Goal: Task Accomplishment & Management: Manage account settings

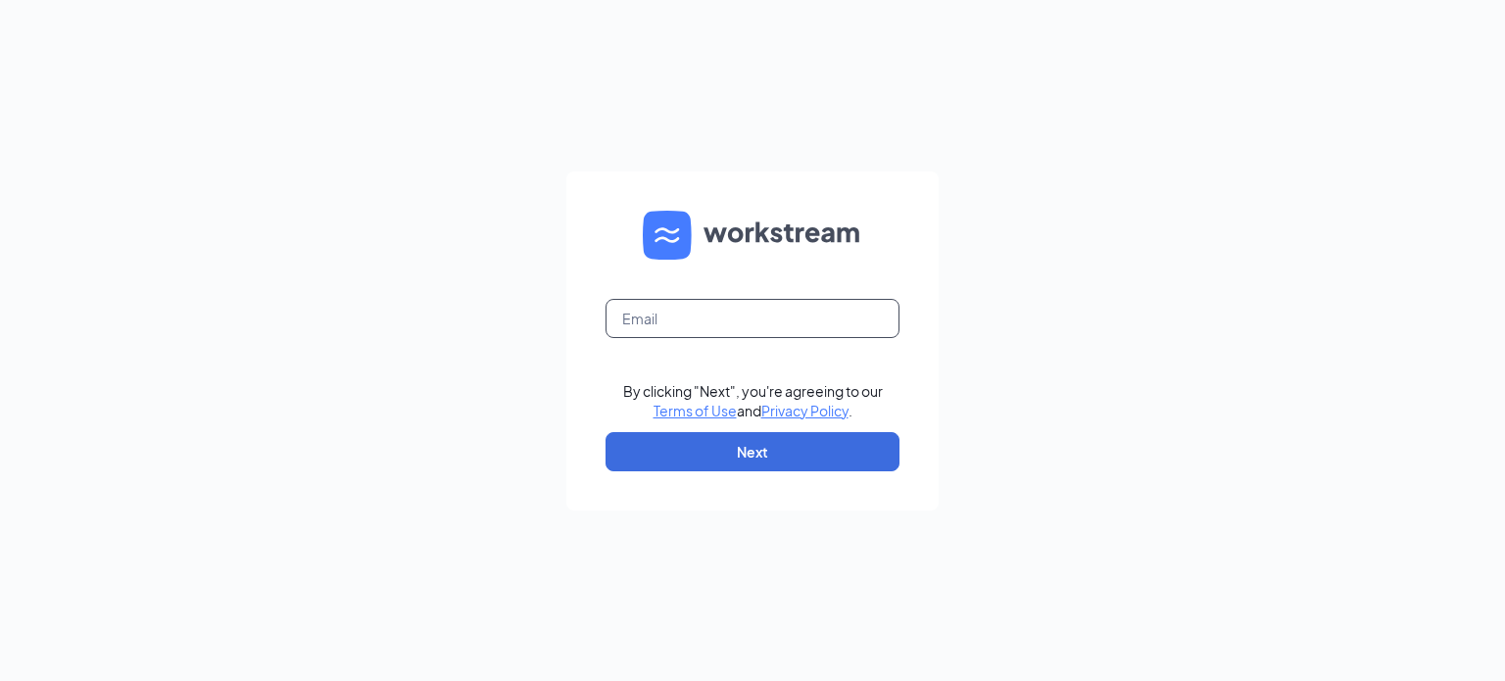
click at [668, 319] on input "text" at bounding box center [752, 318] width 294 height 39
type input "[EMAIL_ADDRESS][DOMAIN_NAME]"
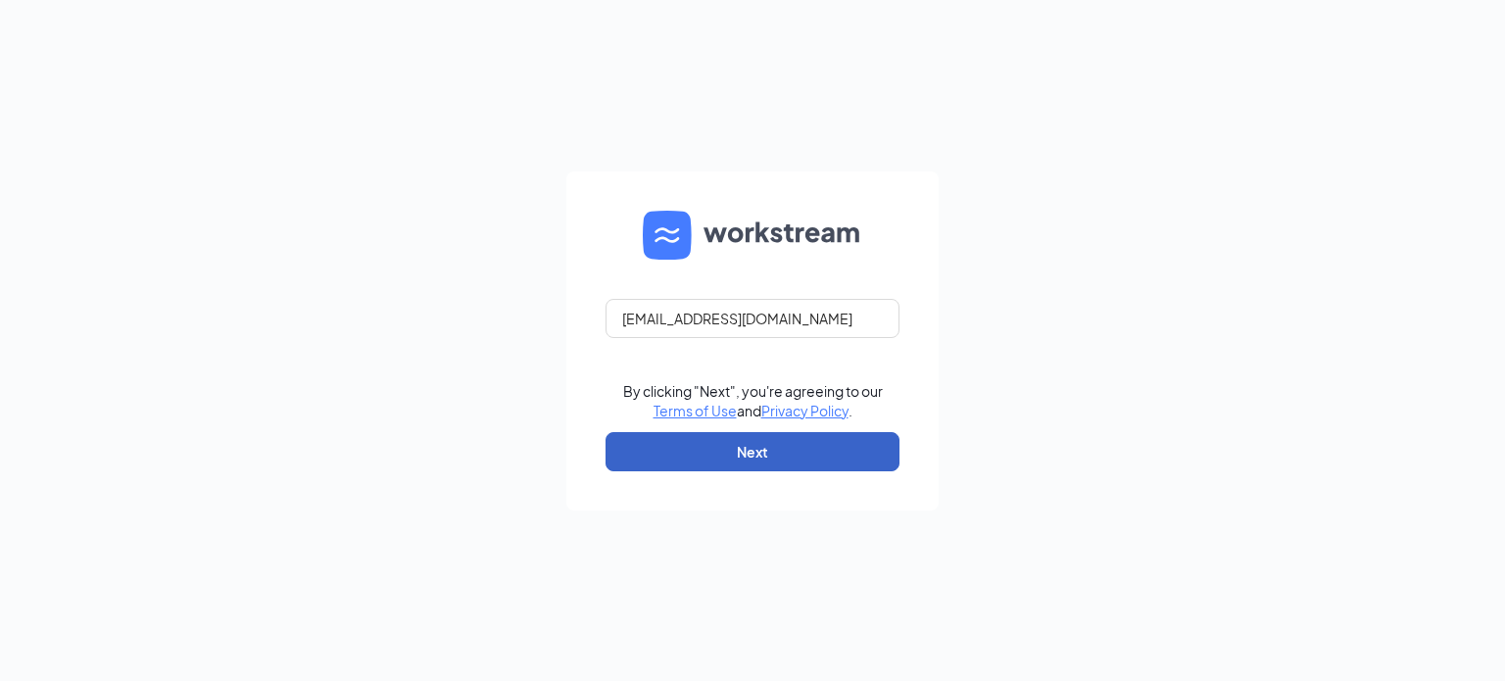
click at [810, 462] on button "Next" at bounding box center [752, 451] width 294 height 39
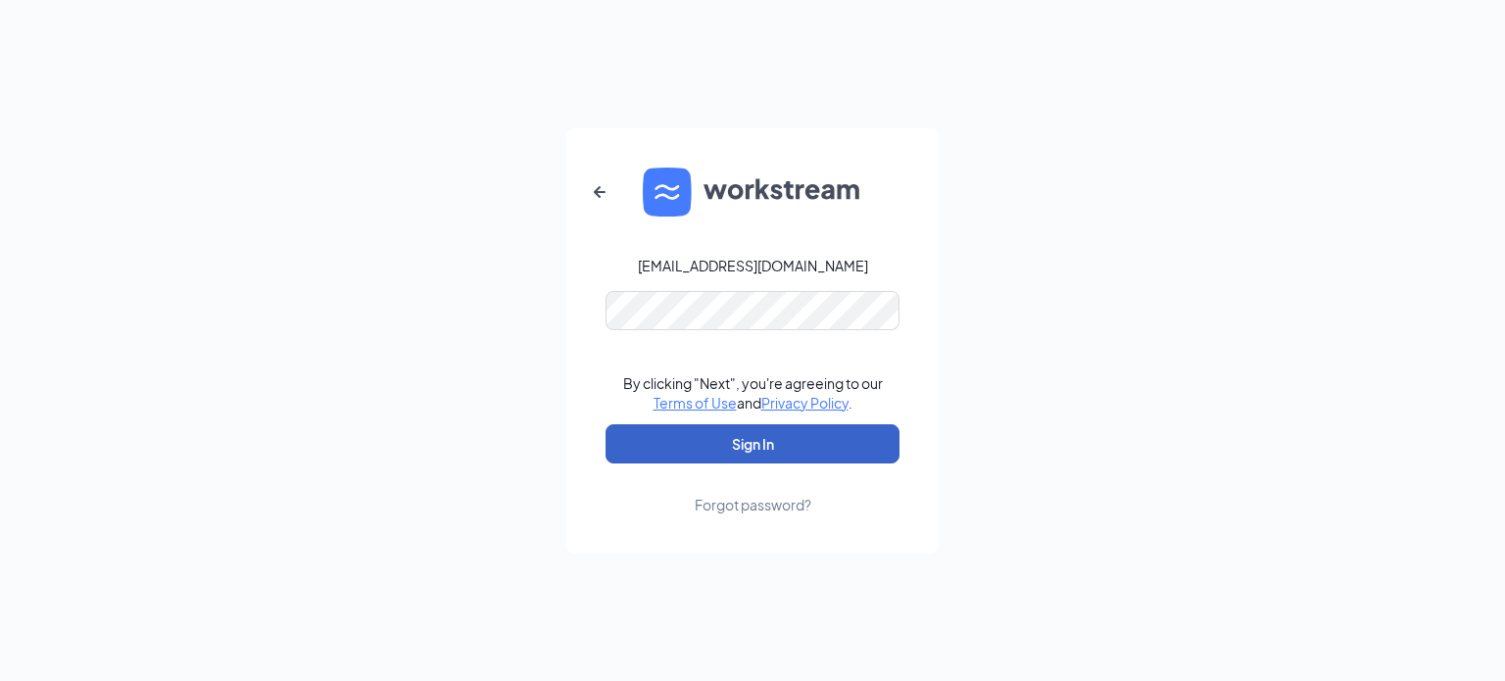
click at [804, 436] on button "Sign In" at bounding box center [752, 443] width 294 height 39
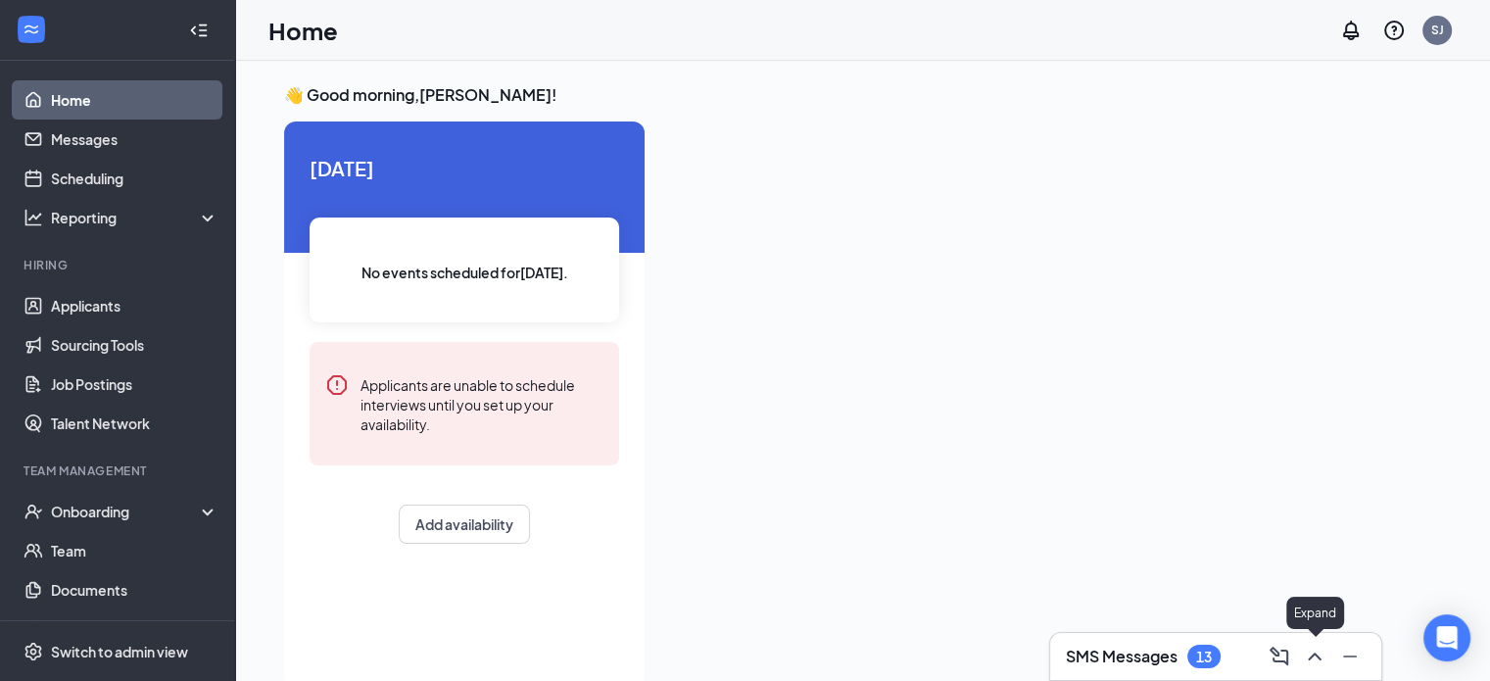
click at [1306, 646] on icon "ChevronUp" at bounding box center [1315, 657] width 24 height 24
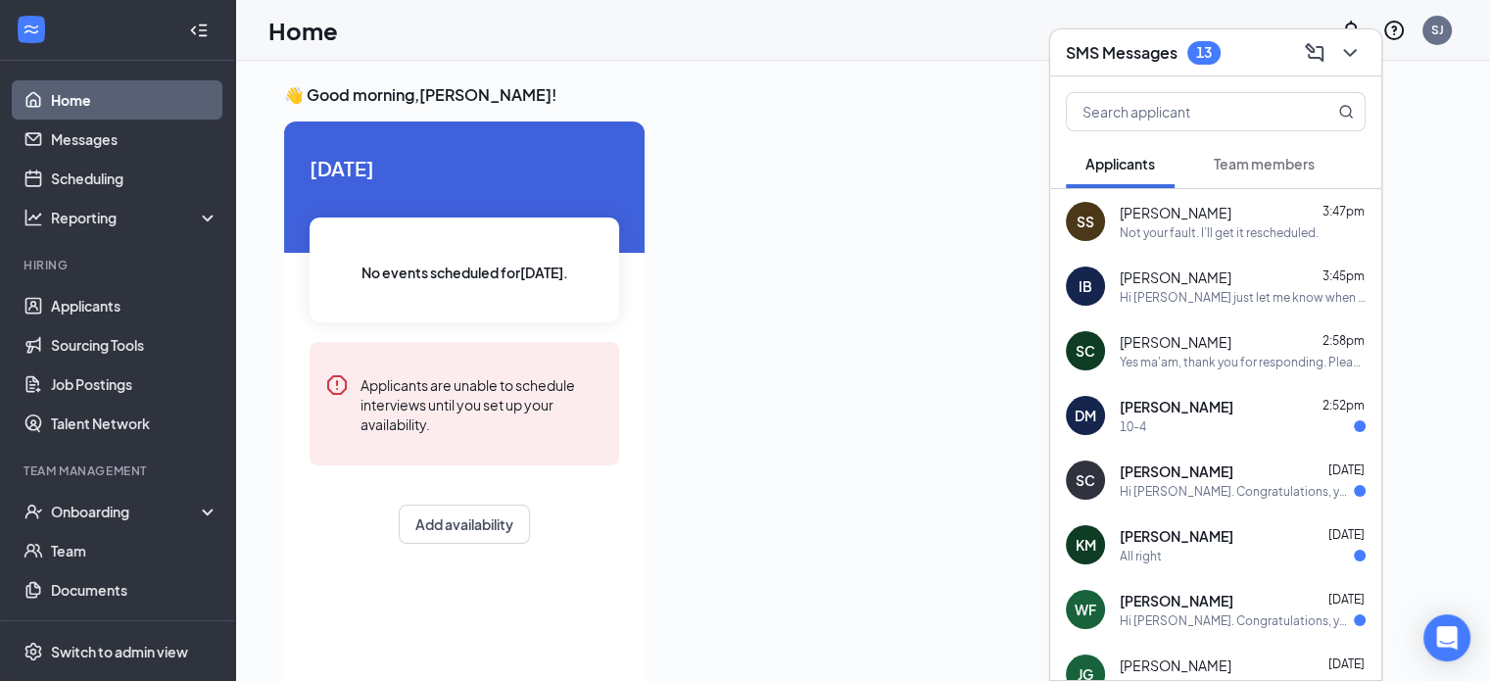
click at [1193, 218] on span "[PERSON_NAME]" at bounding box center [1176, 213] width 112 height 20
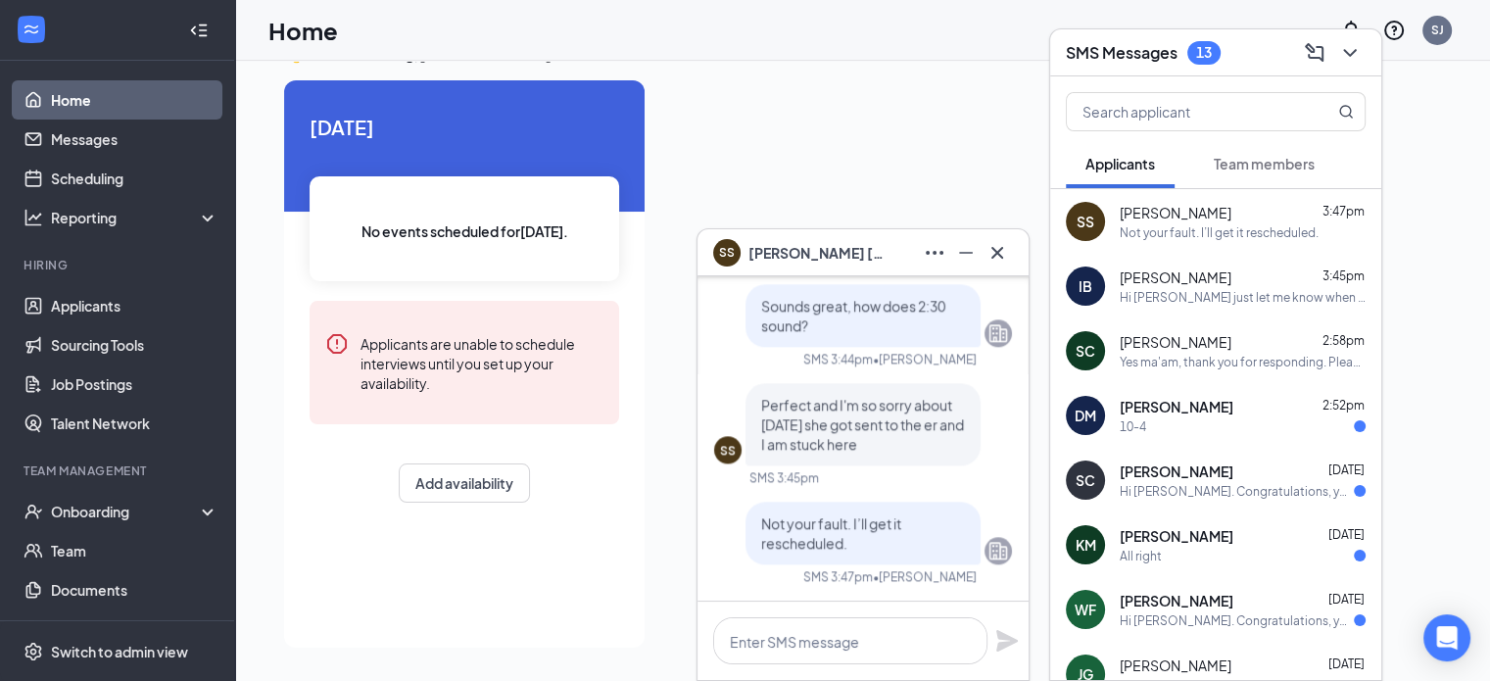
click at [837, 246] on span "[PERSON_NAME]" at bounding box center [817, 253] width 137 height 22
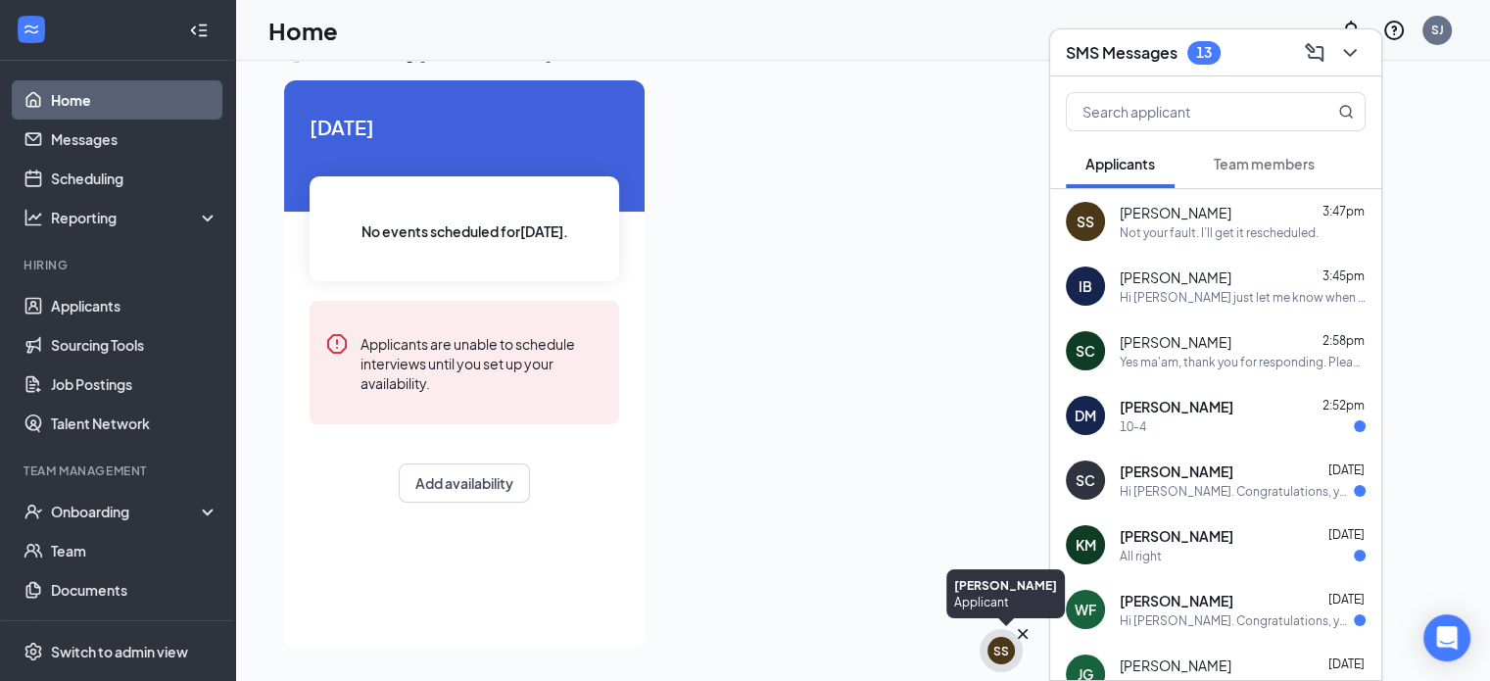
click at [1003, 650] on div "SS" at bounding box center [1001, 651] width 16 height 17
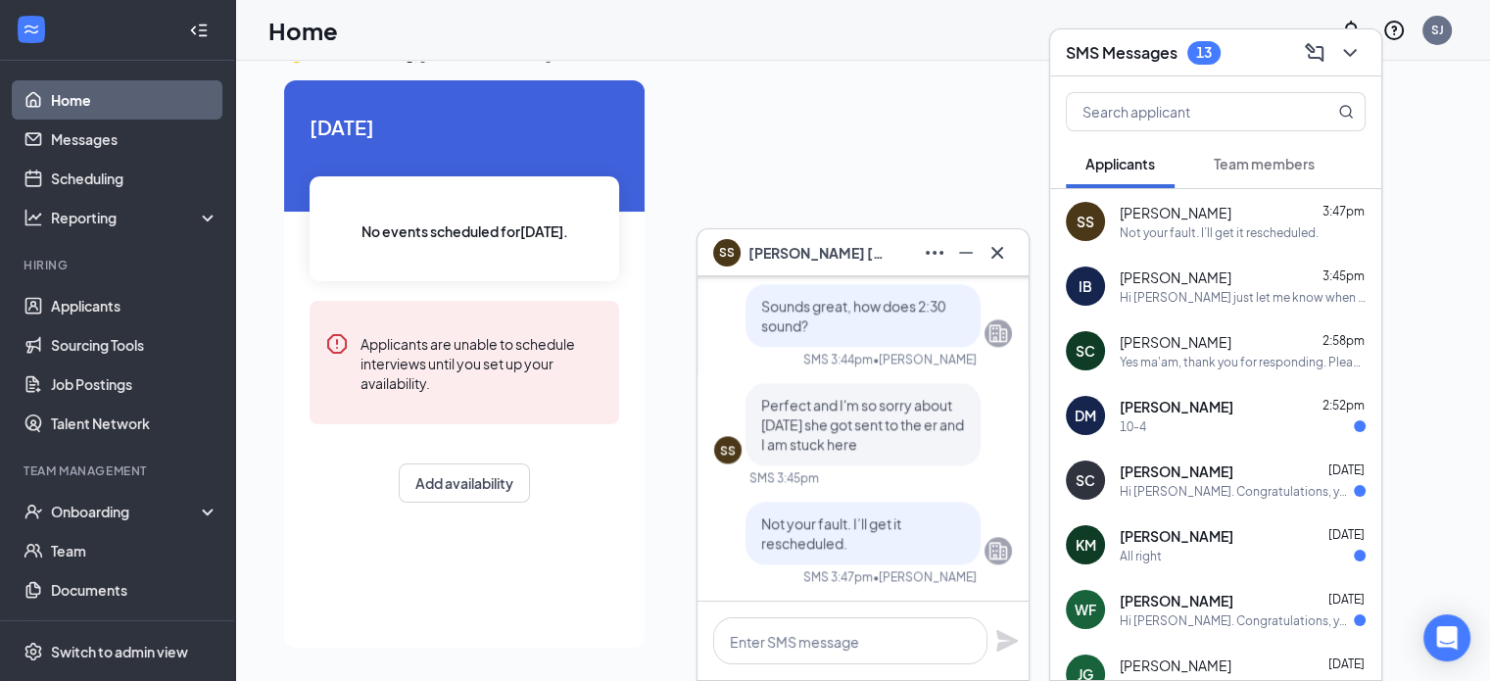
click at [1173, 213] on span "Shelbie Sumruld" at bounding box center [1176, 213] width 112 height 20
drag, startPoint x: 864, startPoint y: 258, endPoint x: 751, endPoint y: 246, distance: 113.3
click at [751, 246] on div "SS Shelbie Sumruld" at bounding box center [863, 252] width 300 height 31
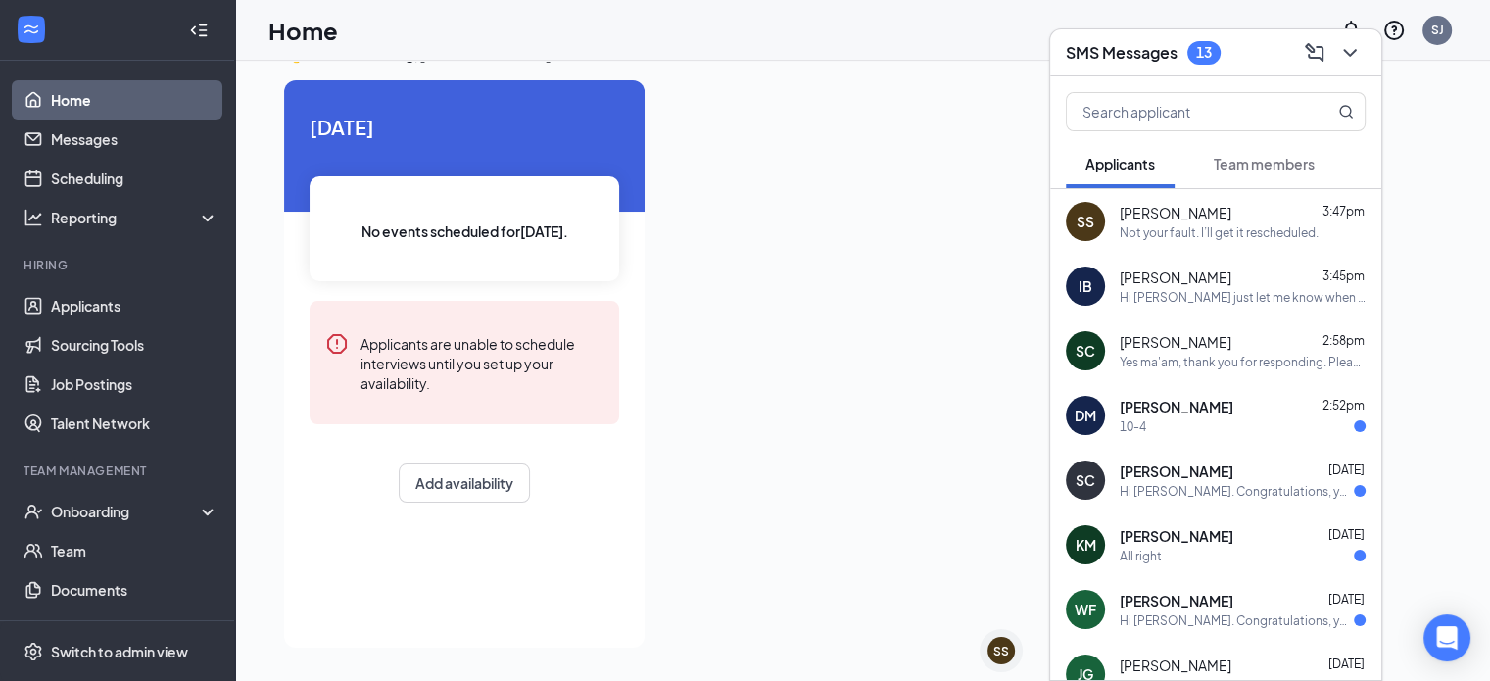
drag, startPoint x: 772, startPoint y: 246, endPoint x: 1054, endPoint y: 152, distance: 297.4
click at [1054, 152] on div "Applicants Team members" at bounding box center [1215, 163] width 331 height 49
click at [108, 318] on link "Applicants" at bounding box center [135, 305] width 168 height 39
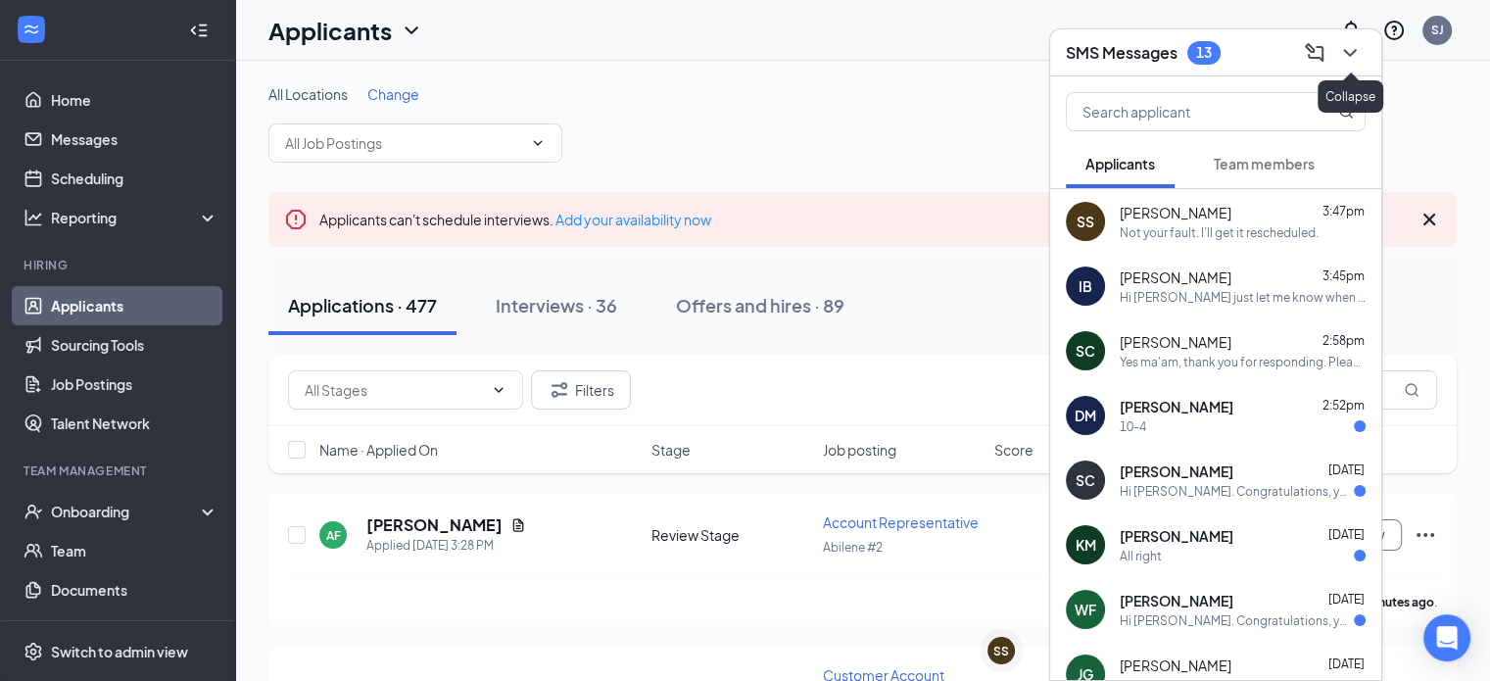
click at [1360, 54] on icon "ChevronDown" at bounding box center [1350, 53] width 24 height 24
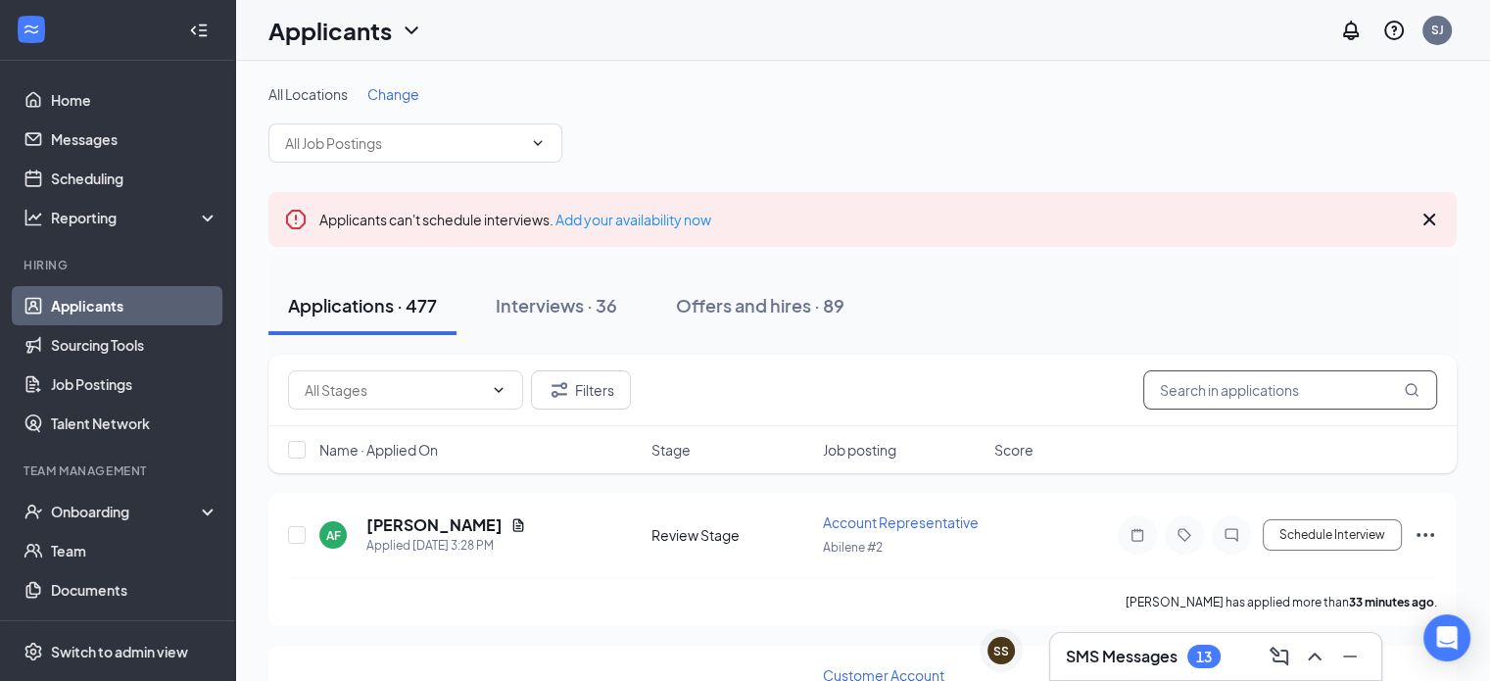
click at [1244, 389] on input "text" at bounding box center [1290, 389] width 294 height 39
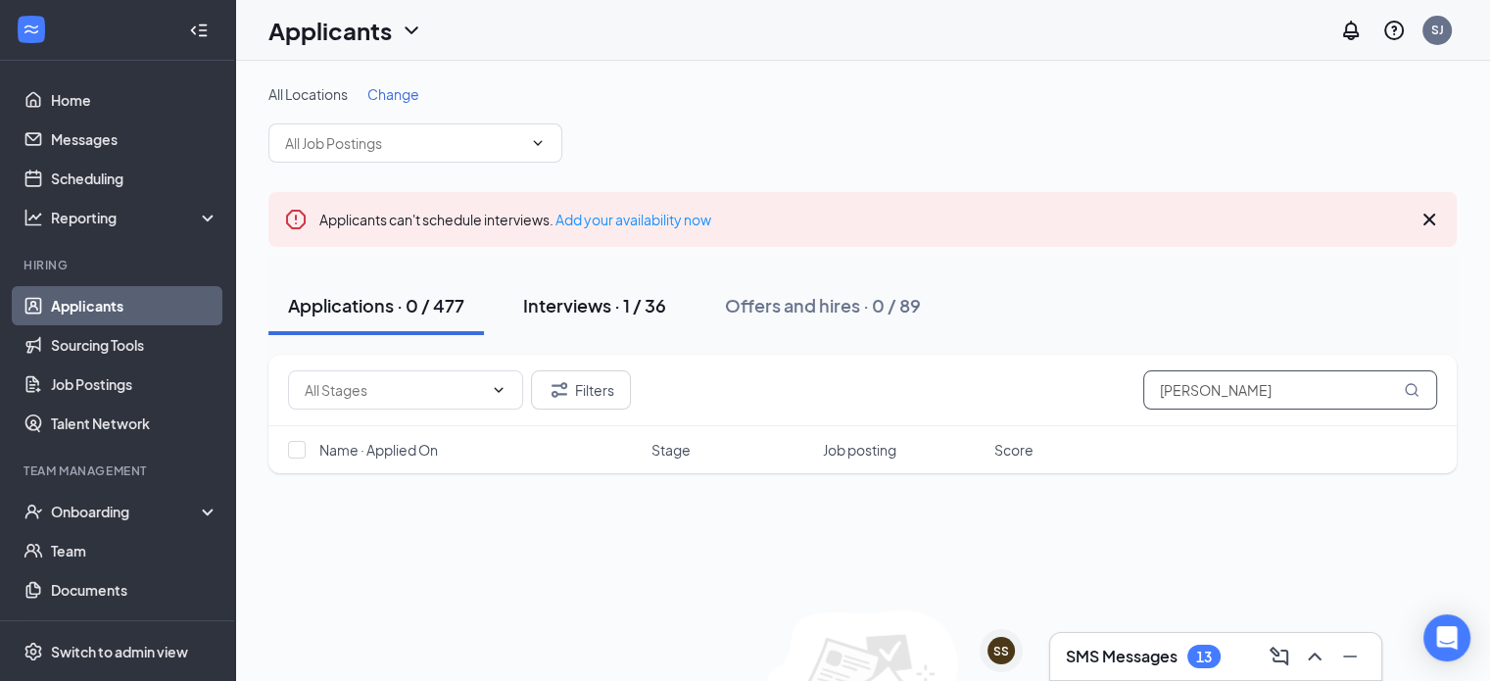
type input "shelbie"
click at [549, 309] on div "Interviews · 1 / 36" at bounding box center [594, 305] width 143 height 24
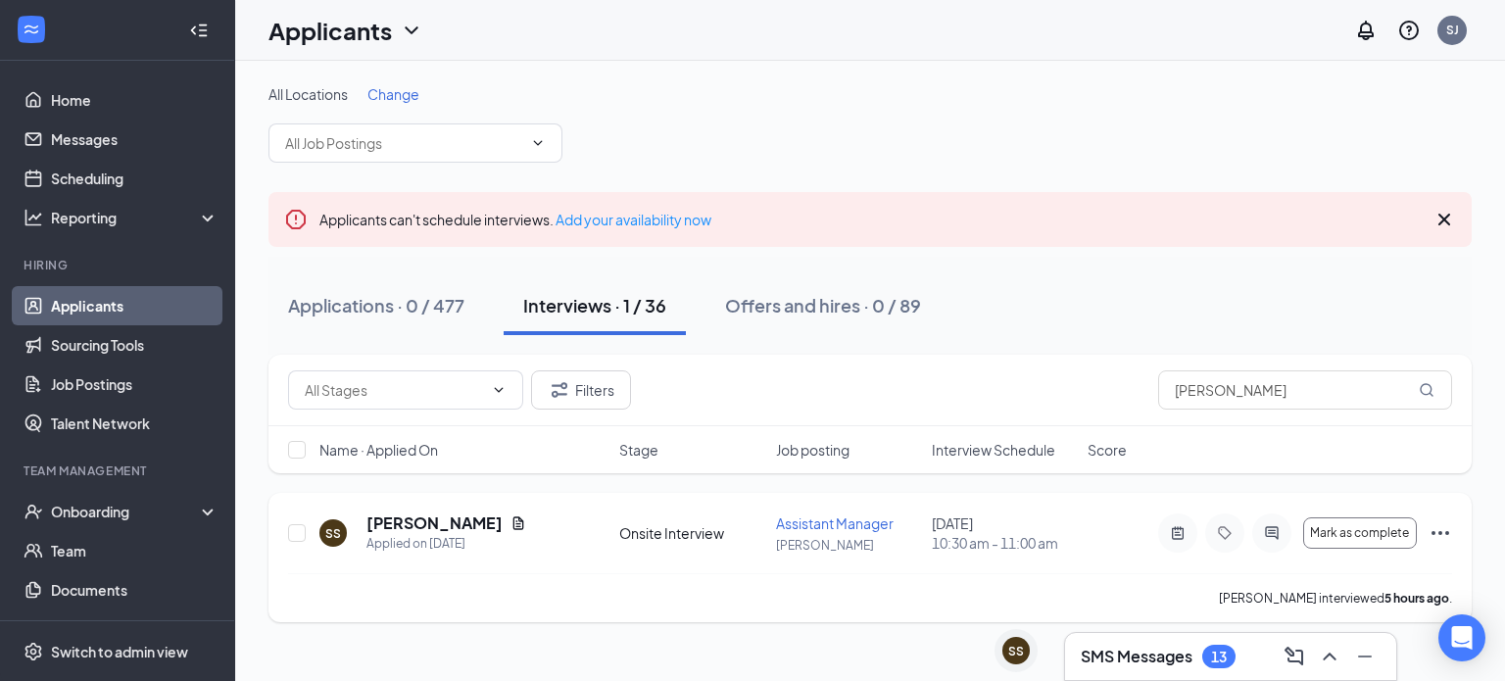
click at [1439, 532] on icon "Ellipses" at bounding box center [1440, 533] width 18 height 4
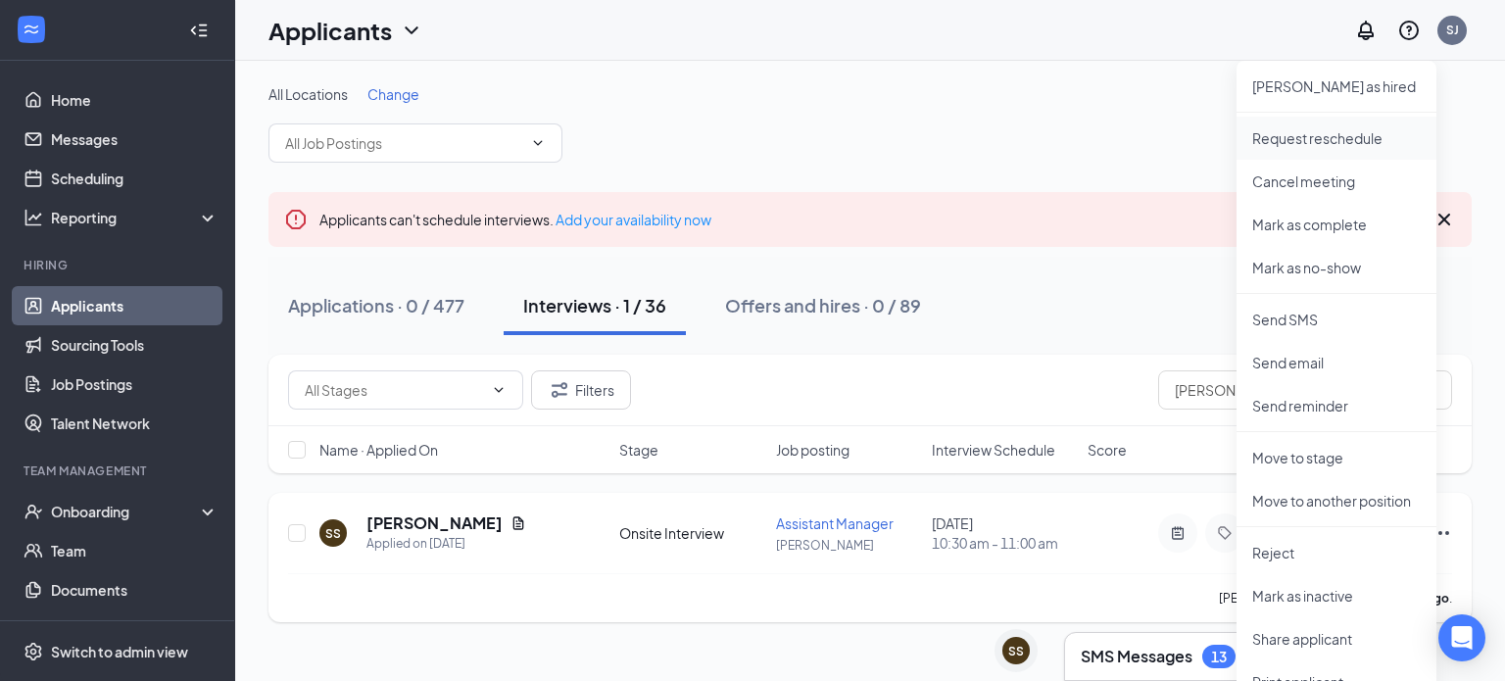
click at [1321, 136] on p "Request reschedule" at bounding box center [1336, 138] width 169 height 20
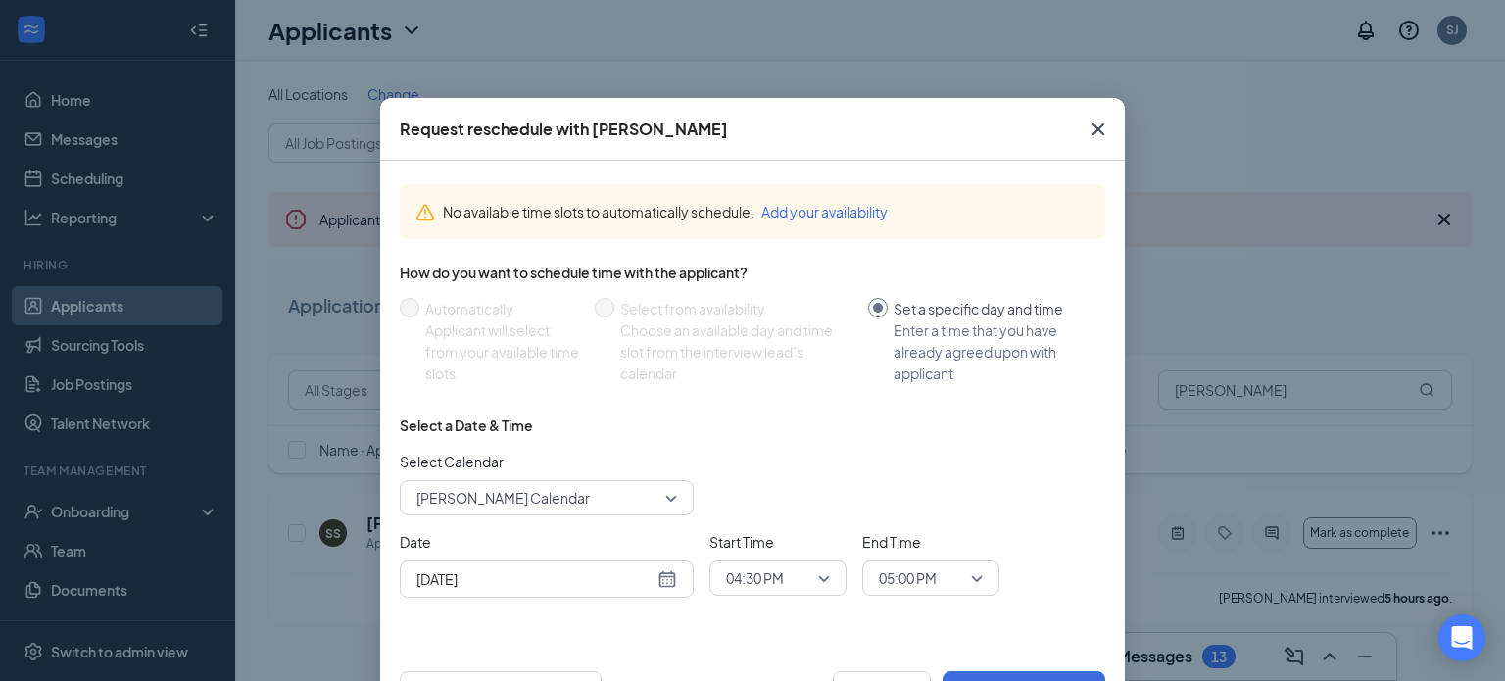
click at [655, 499] on span "Shawn Jowers's Calendar" at bounding box center [546, 497] width 261 height 29
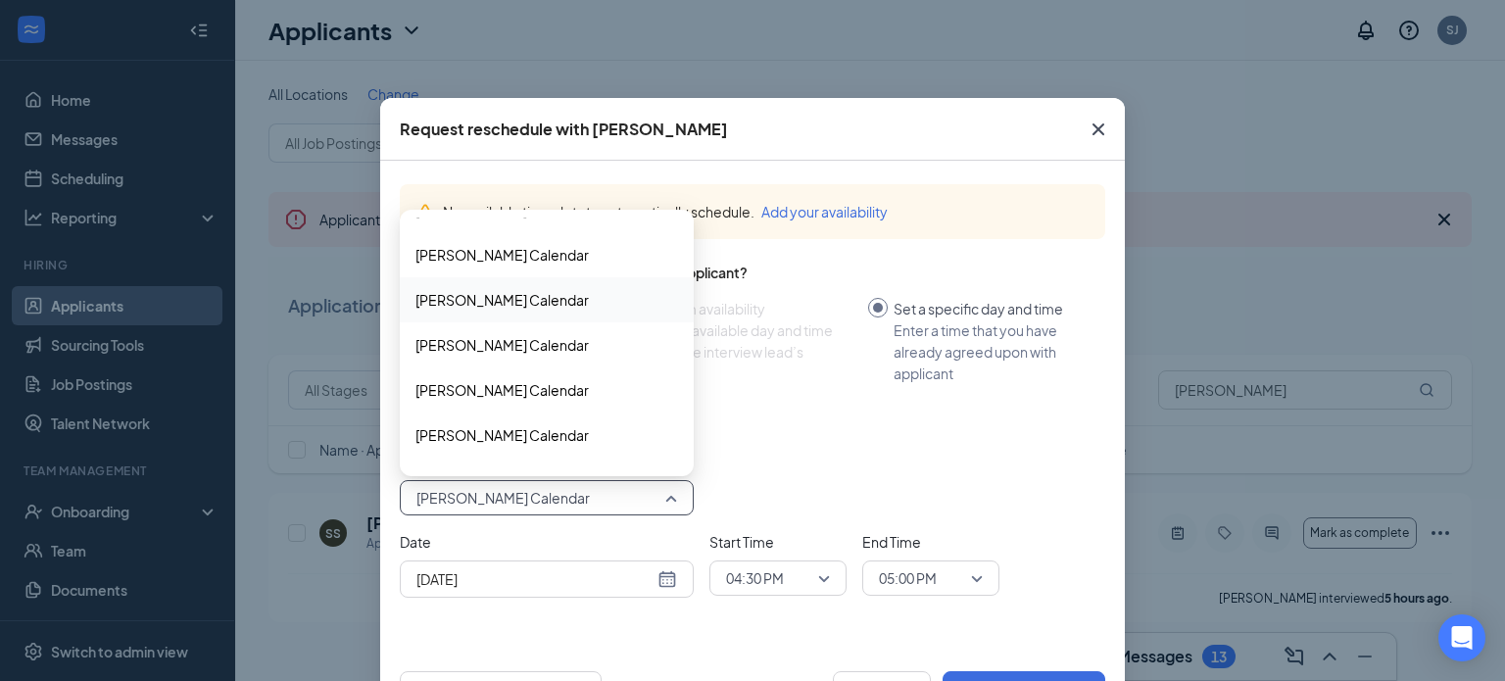
scroll to position [468, 0]
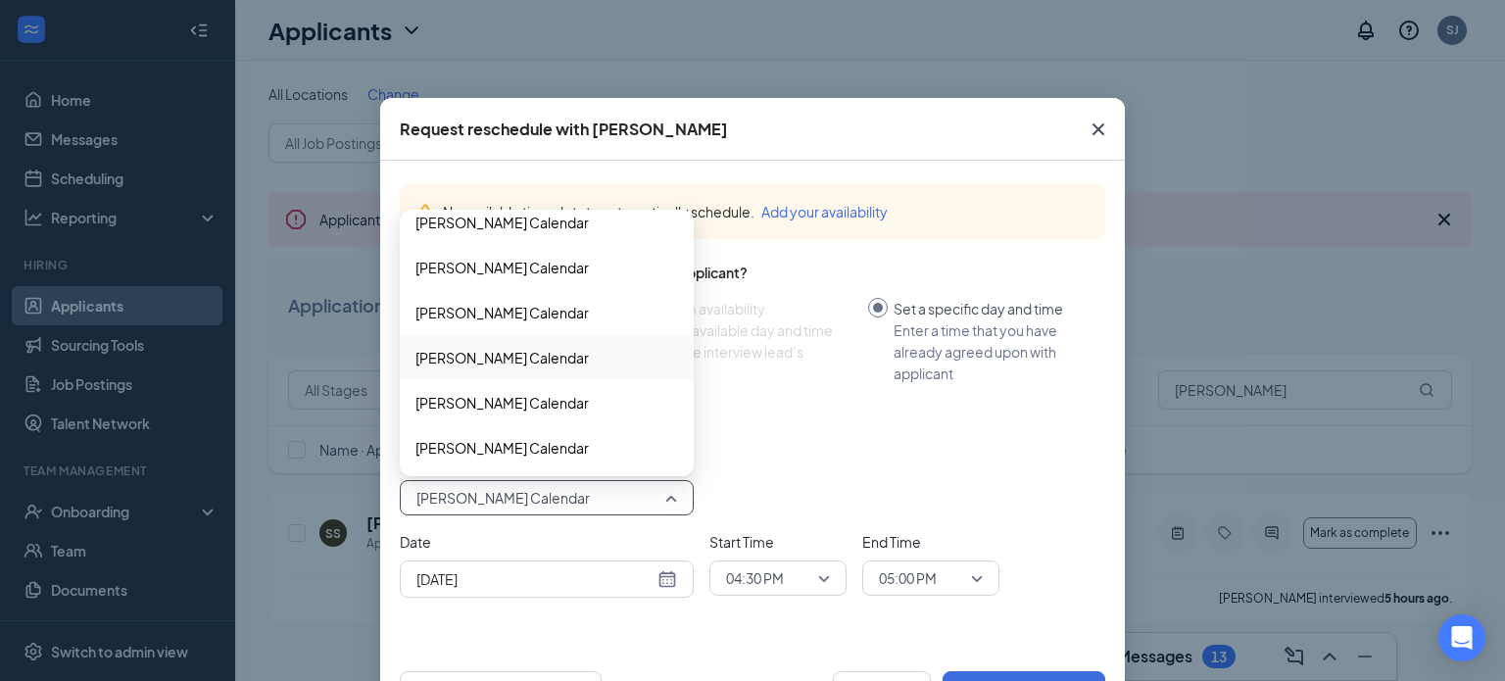
click at [454, 353] on span "Esteven Landin's Calendar" at bounding box center [501, 358] width 173 height 22
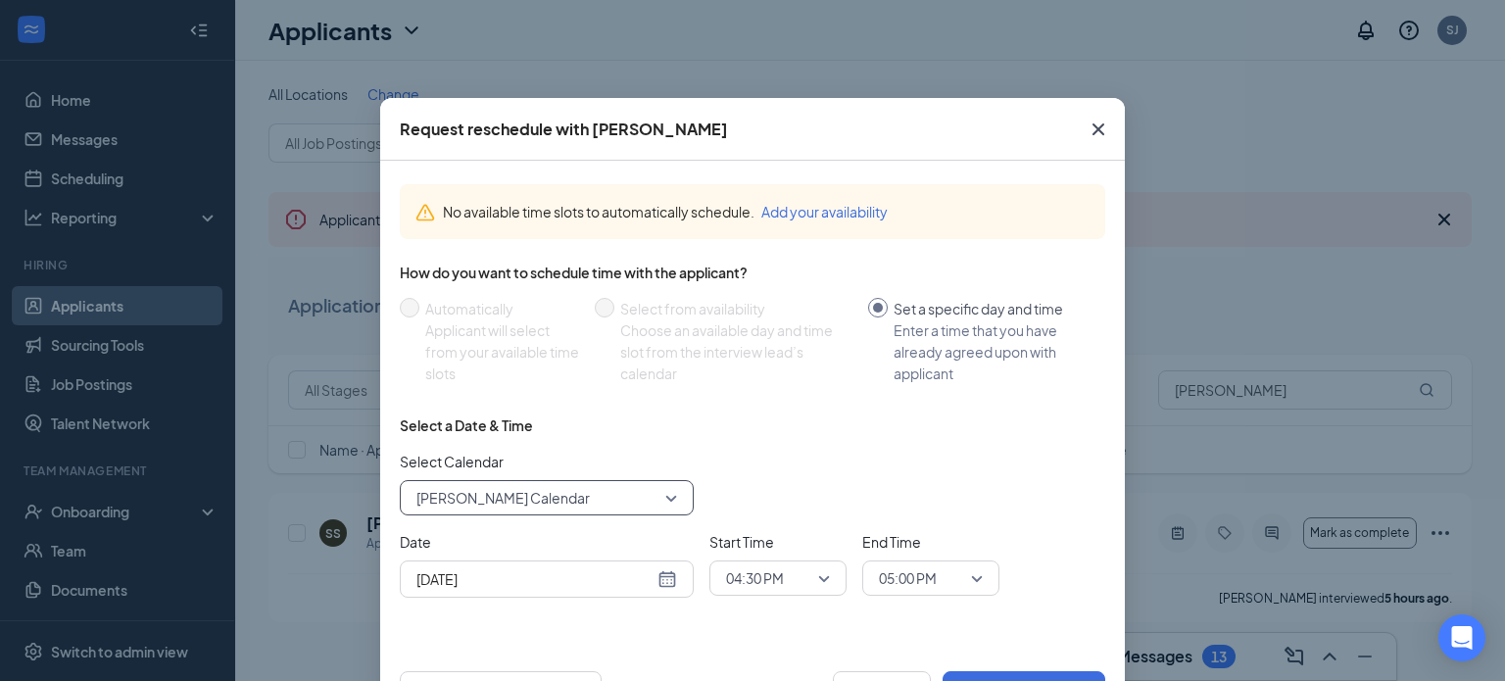
click at [662, 575] on div "Sep 16, 2025" at bounding box center [546, 579] width 261 height 22
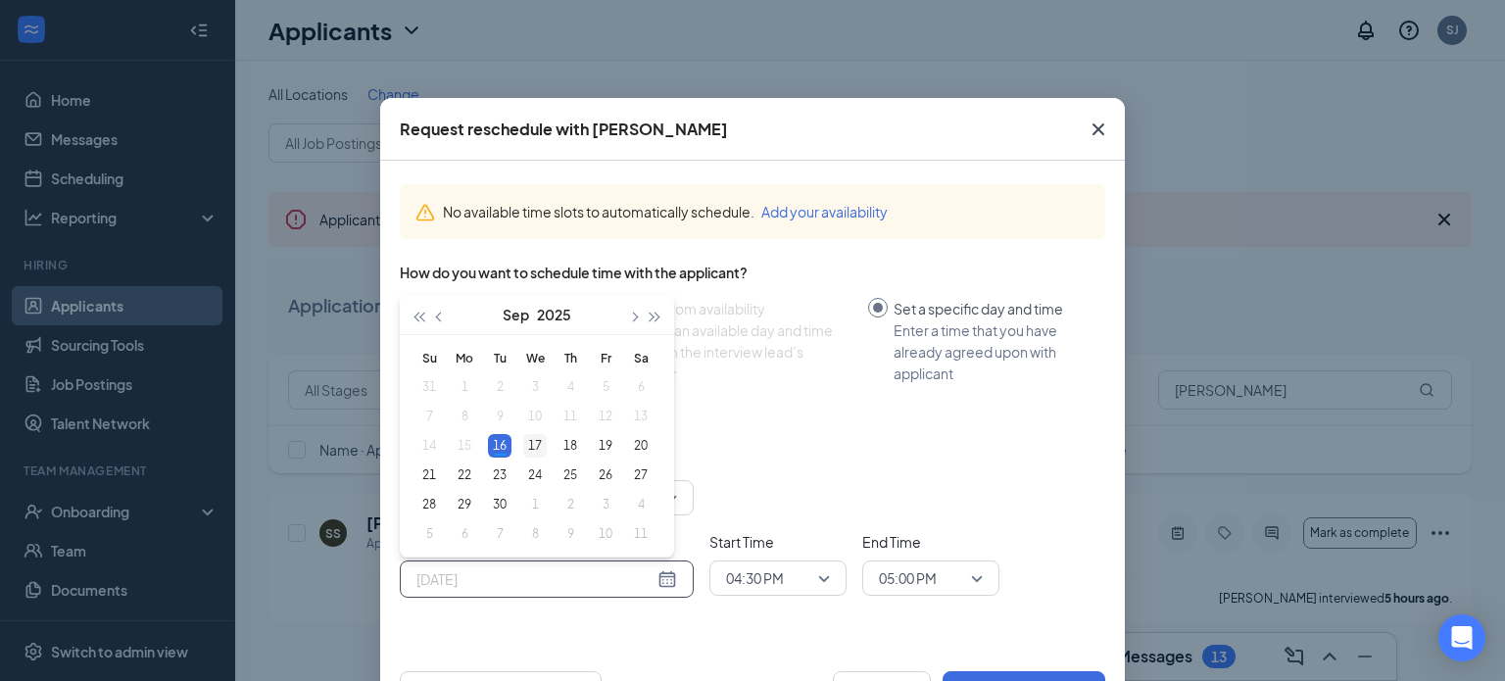
type input "Sep 17, 2025"
click at [533, 441] on div "17" at bounding box center [535, 446] width 24 height 24
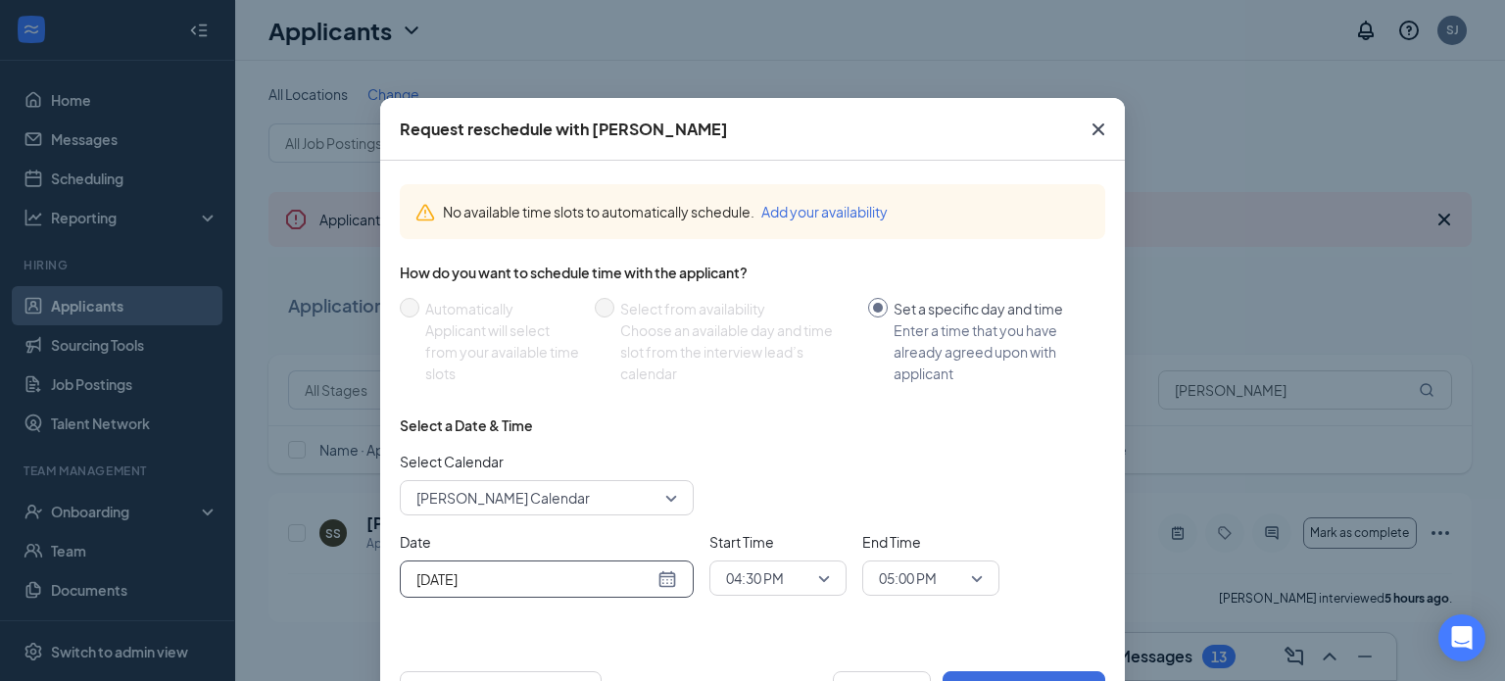
click at [815, 572] on span "04:30 PM" at bounding box center [778, 577] width 104 height 29
click at [756, 455] on span "02:30 PM" at bounding box center [754, 458] width 58 height 22
click at [962, 567] on span "05:00 PM" at bounding box center [931, 577] width 104 height 29
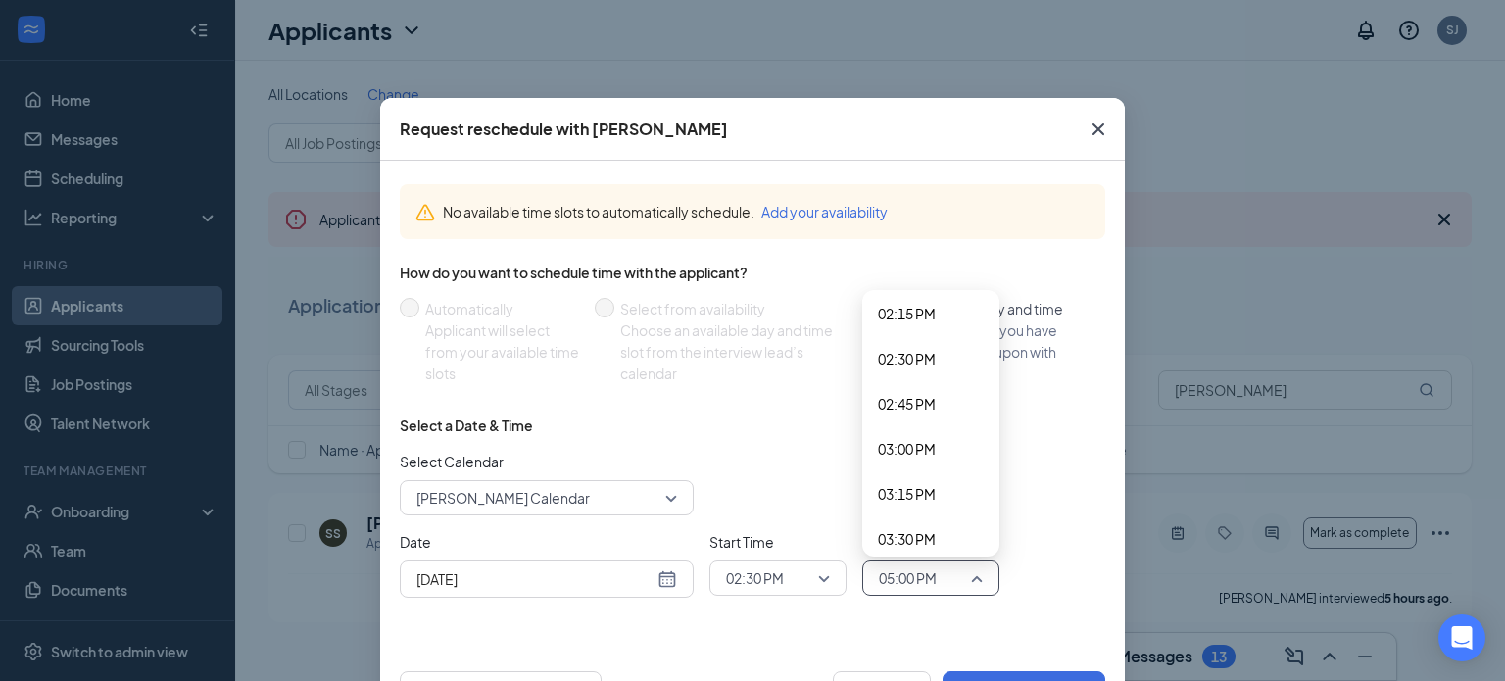
scroll to position [2567, 0]
click at [916, 461] on span "03:00 PM" at bounding box center [907, 458] width 58 height 22
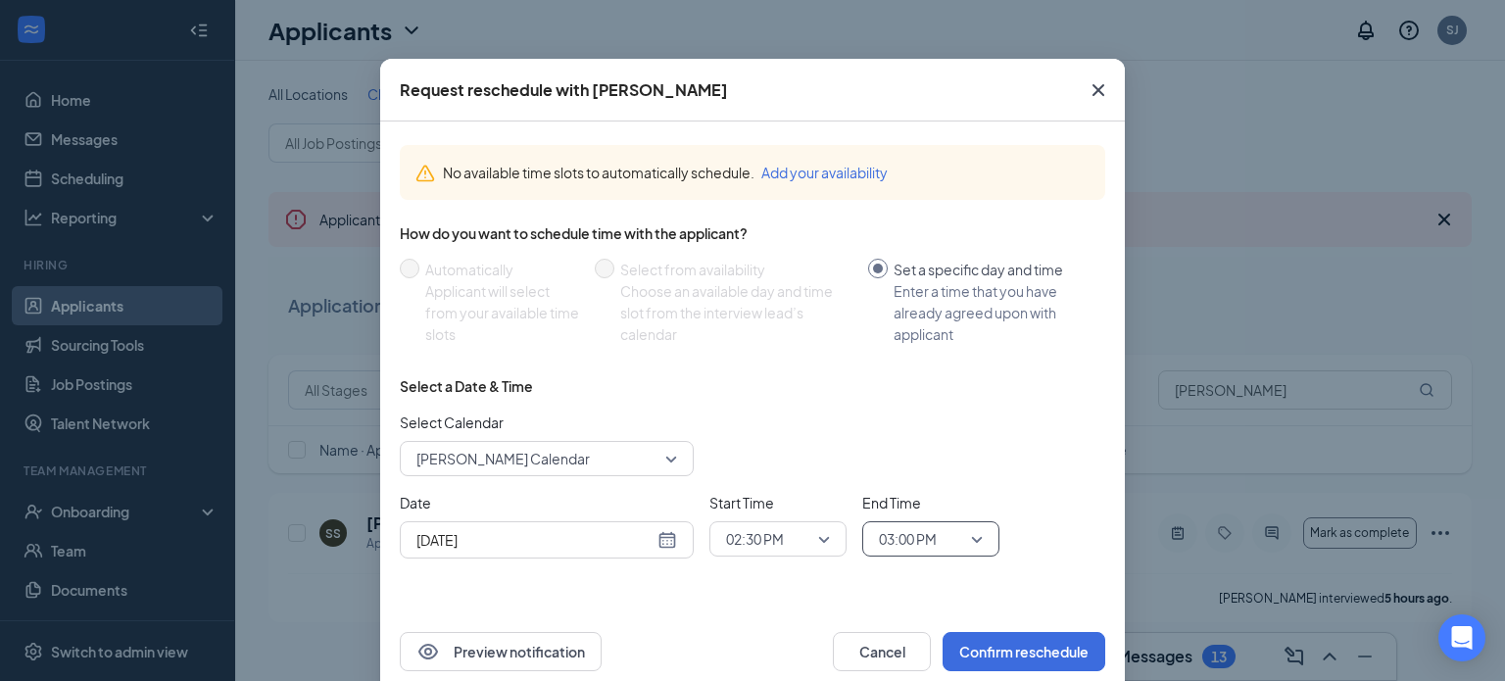
scroll to position [74, 0]
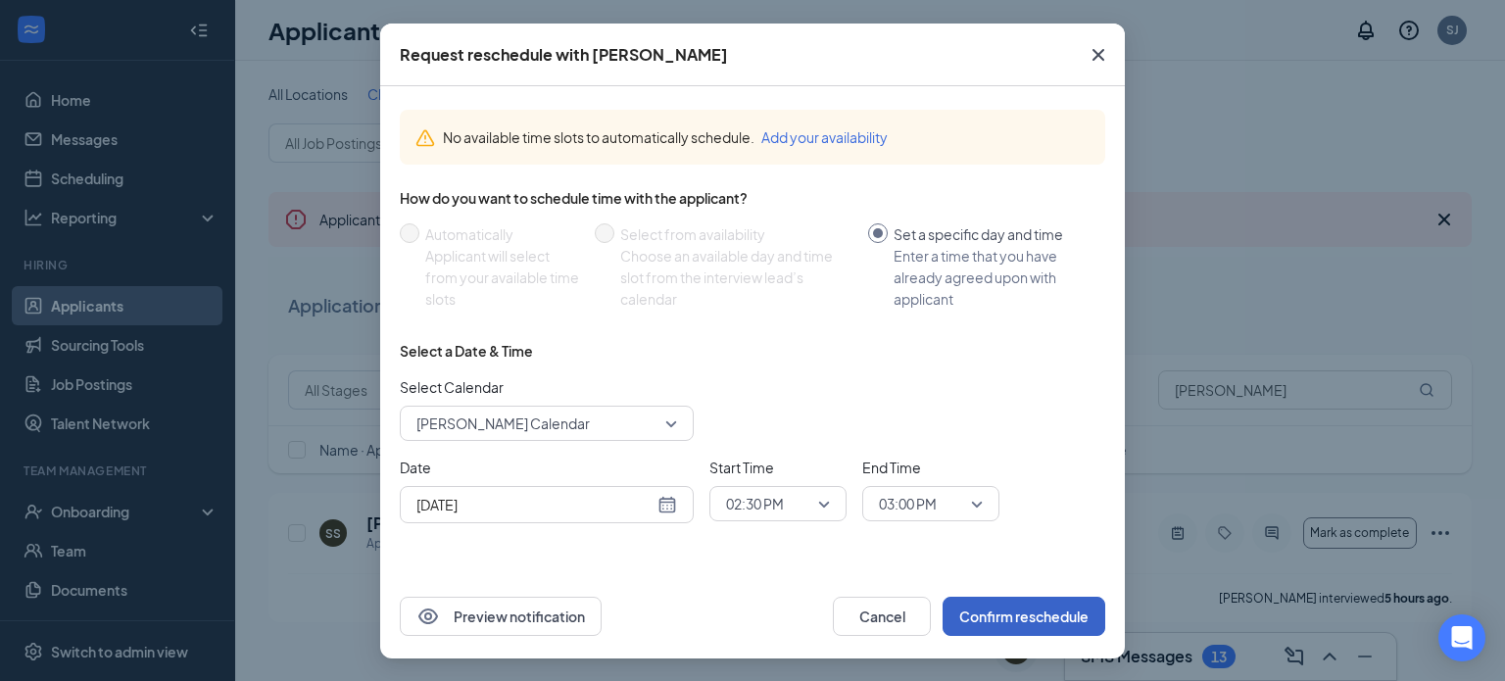
click at [1048, 613] on button "Confirm reschedule" at bounding box center [1024, 616] width 163 height 39
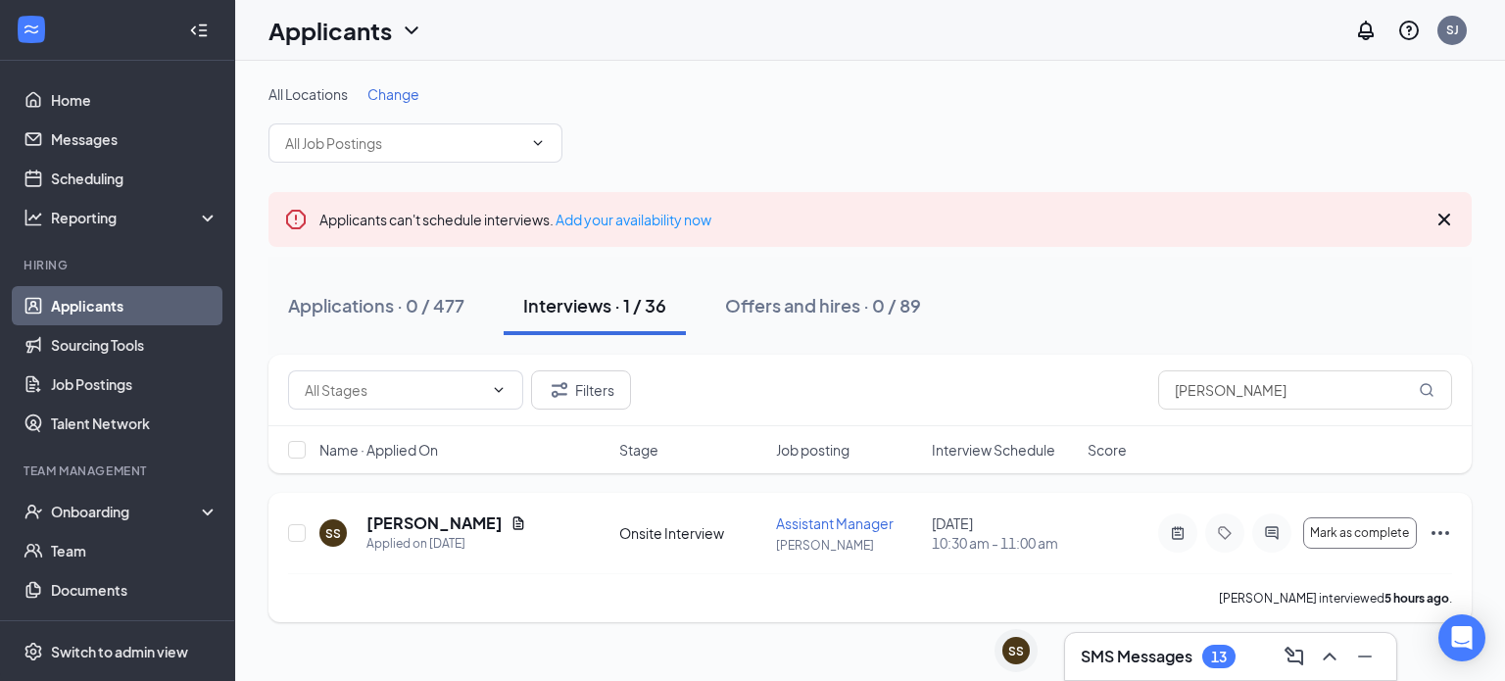
click at [1436, 532] on icon "Ellipses" at bounding box center [1440, 533] width 24 height 24
click at [913, 600] on div "Shelbie Sumruld has applied more than 15 days ago ." at bounding box center [870, 597] width 1164 height 49
